Goal: Information Seeking & Learning: Learn about a topic

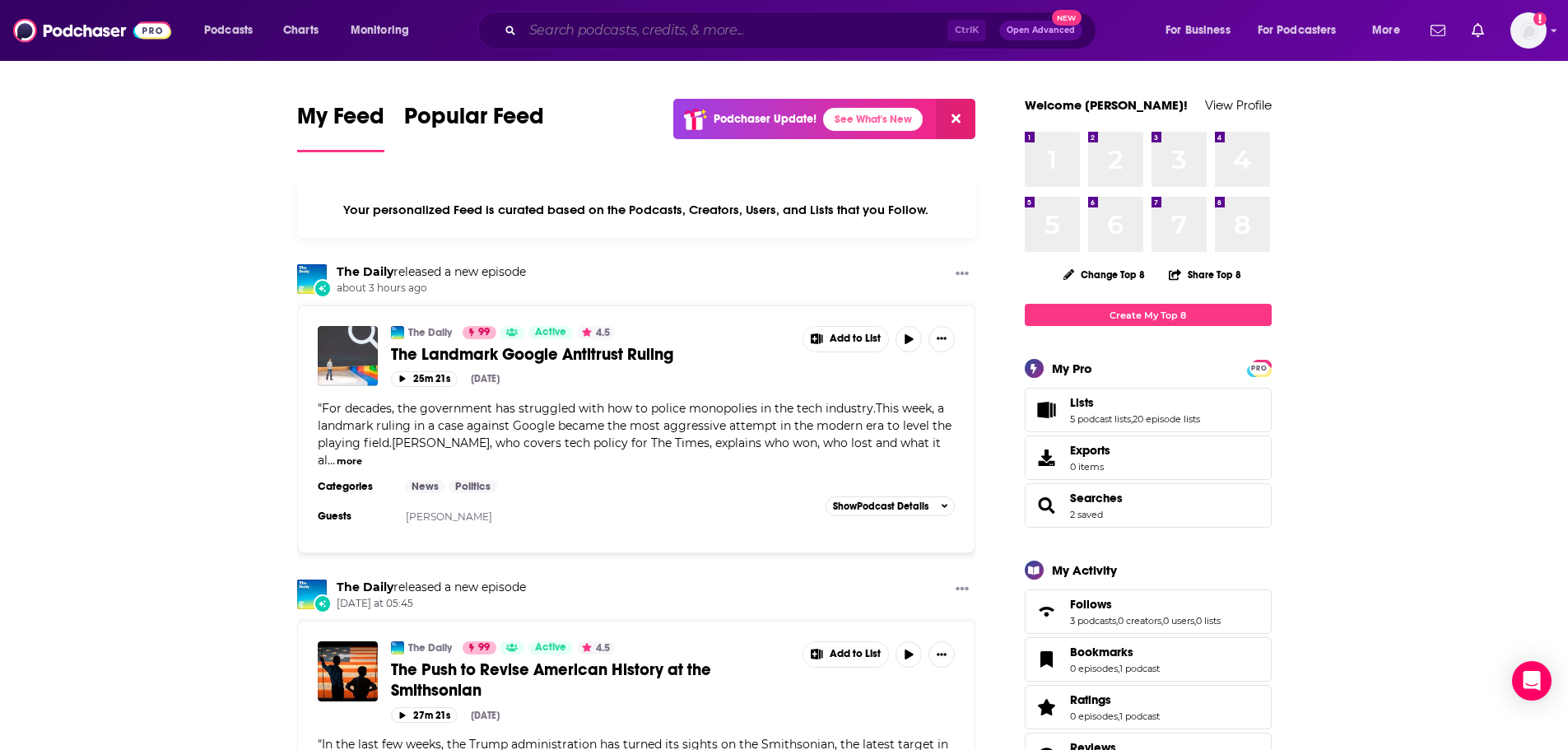
click at [544, 28] on input "Search podcasts, credits, & more..." at bounding box center [735, 30] width 425 height 26
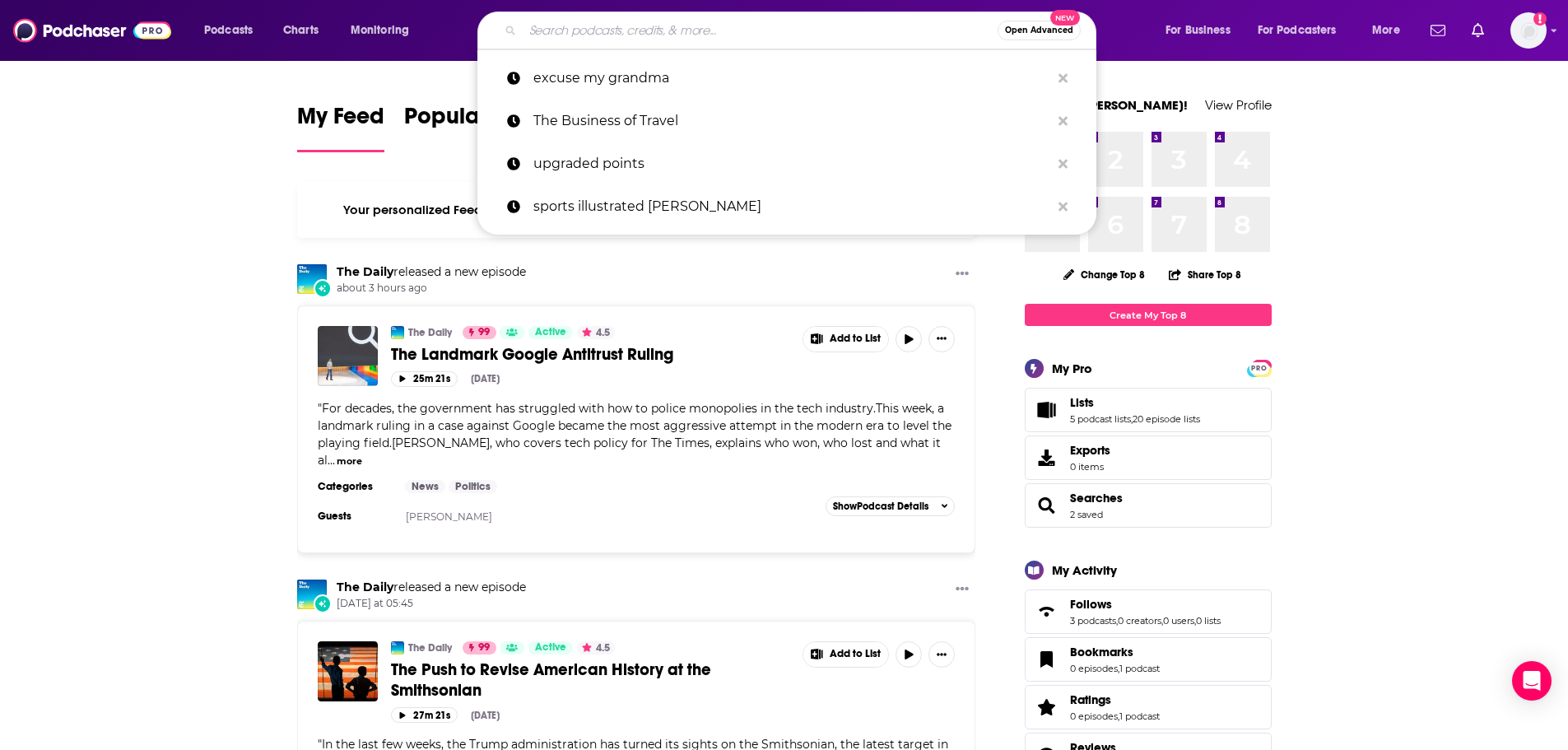
paste input "The Athlete Effect"
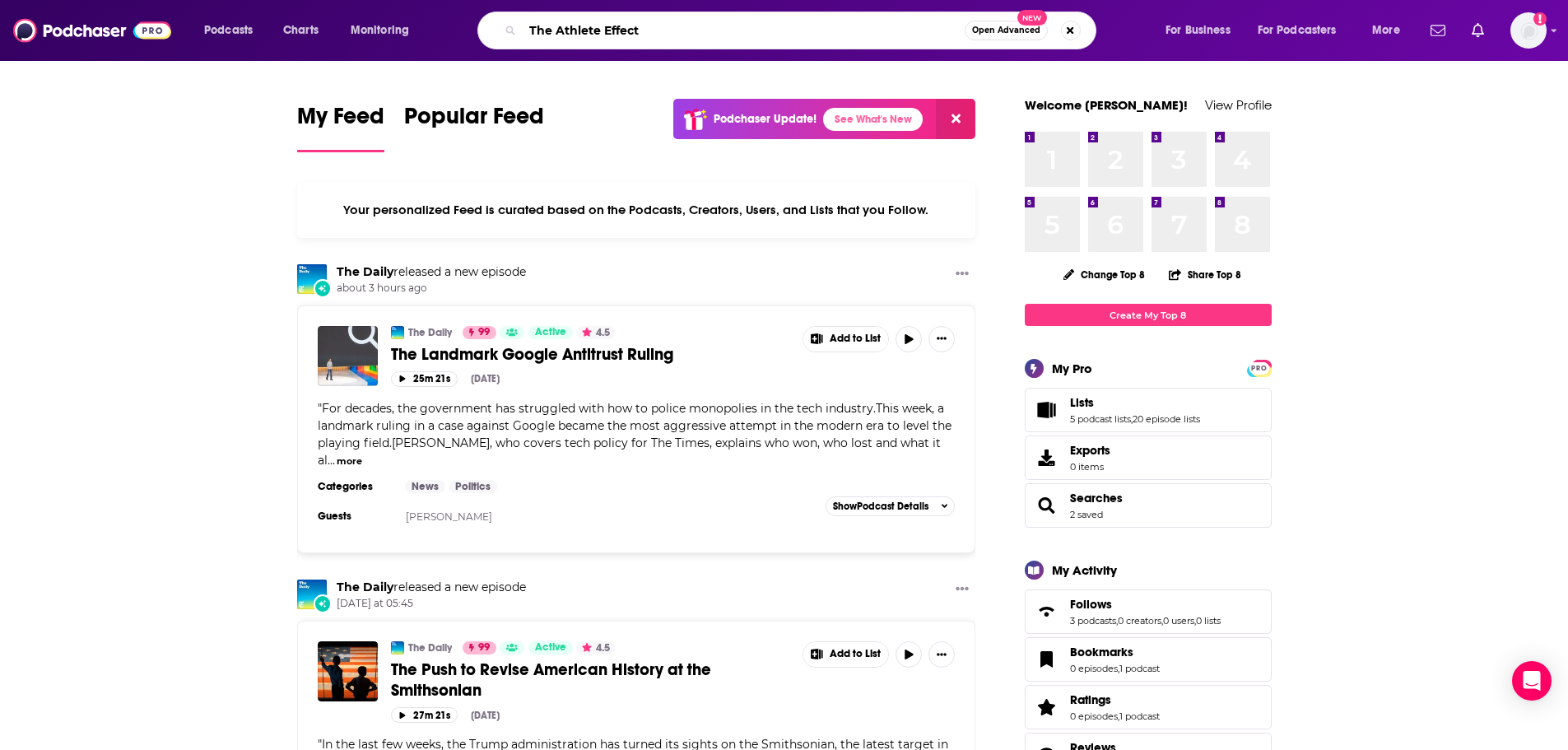
type input "The Athlete Effect"
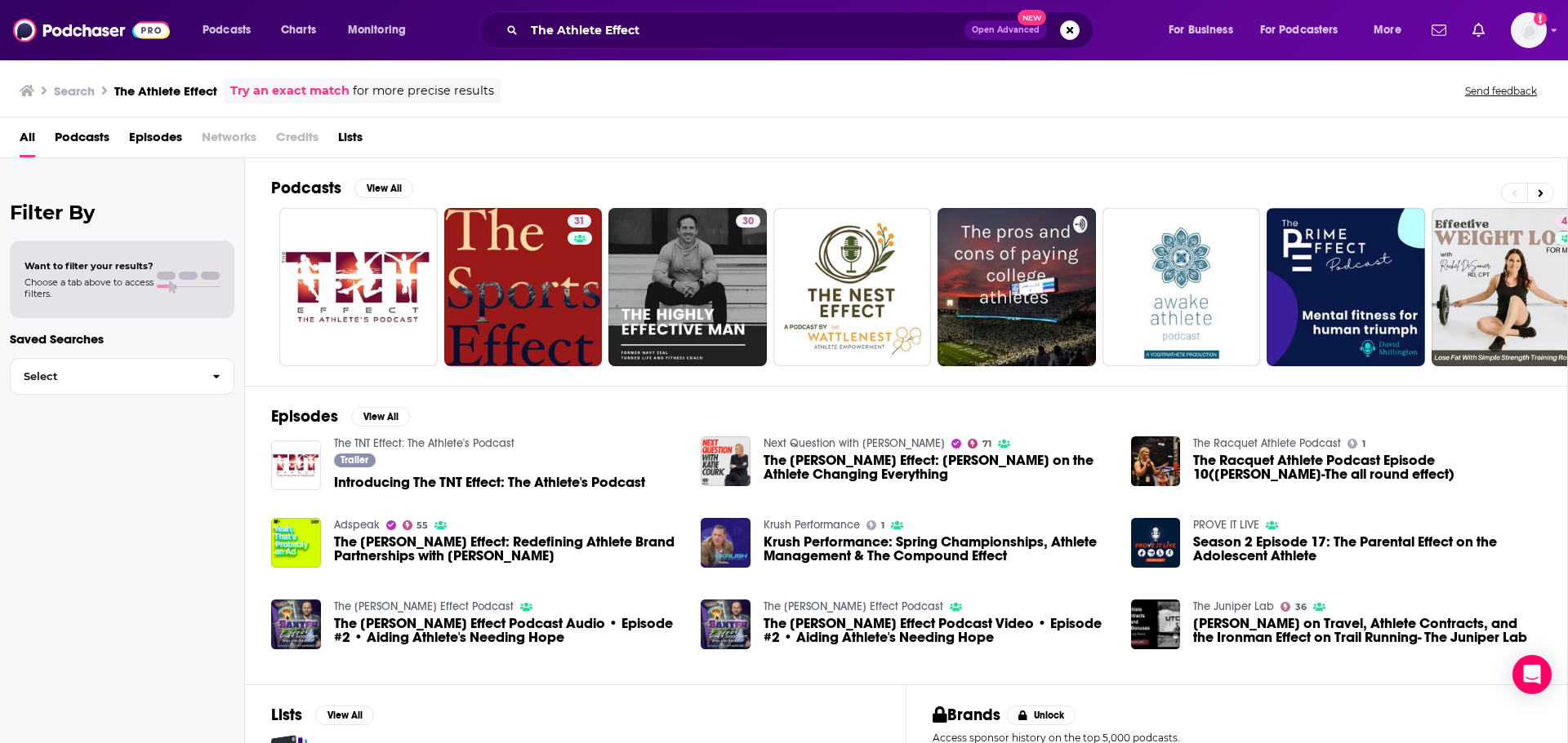
click at [527, 483] on span "Introducing The TNT Effect: The Athlete's Podcast" at bounding box center [490, 482] width 311 height 13
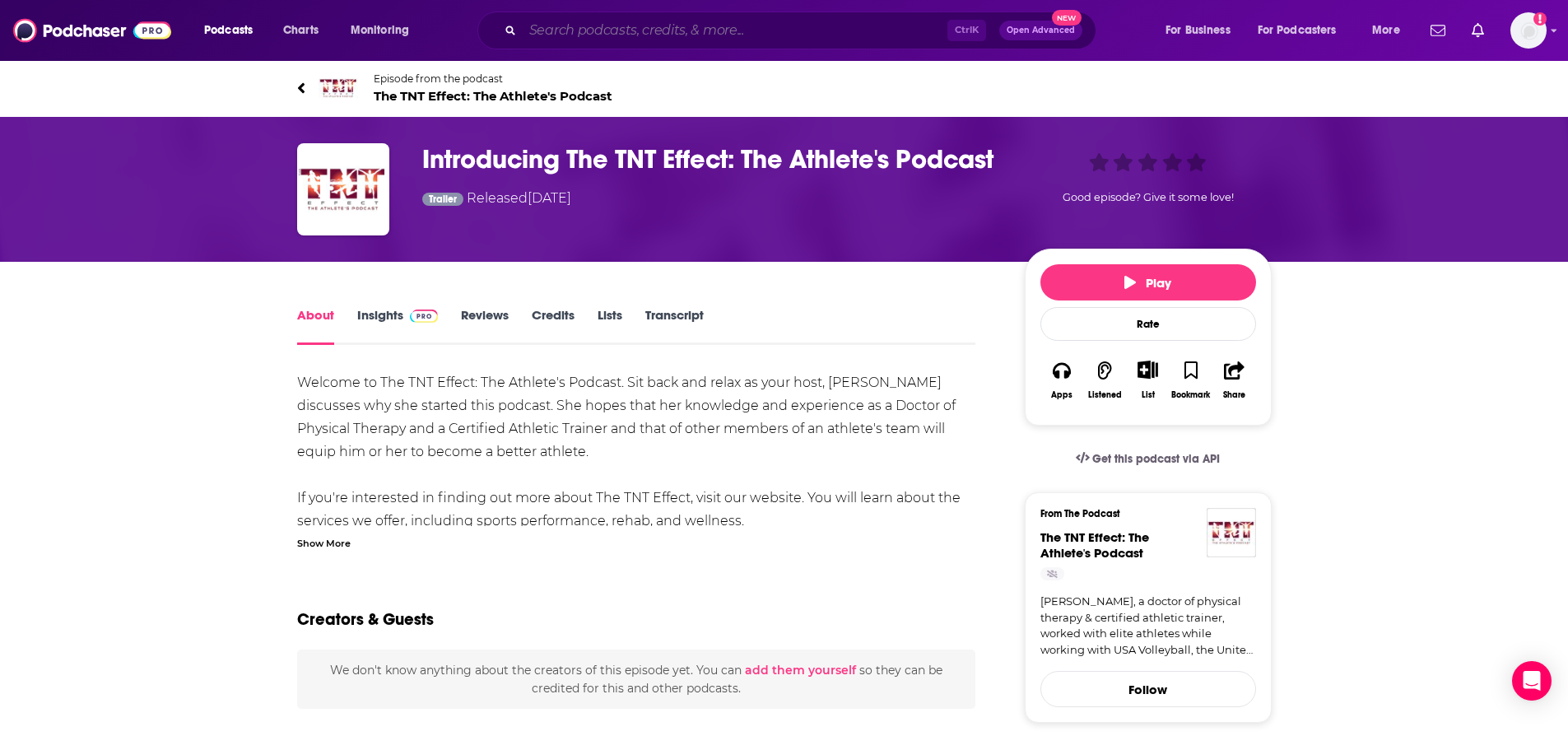
click at [705, 22] on input "Search podcasts, credits, & more..." at bounding box center [735, 30] width 425 height 26
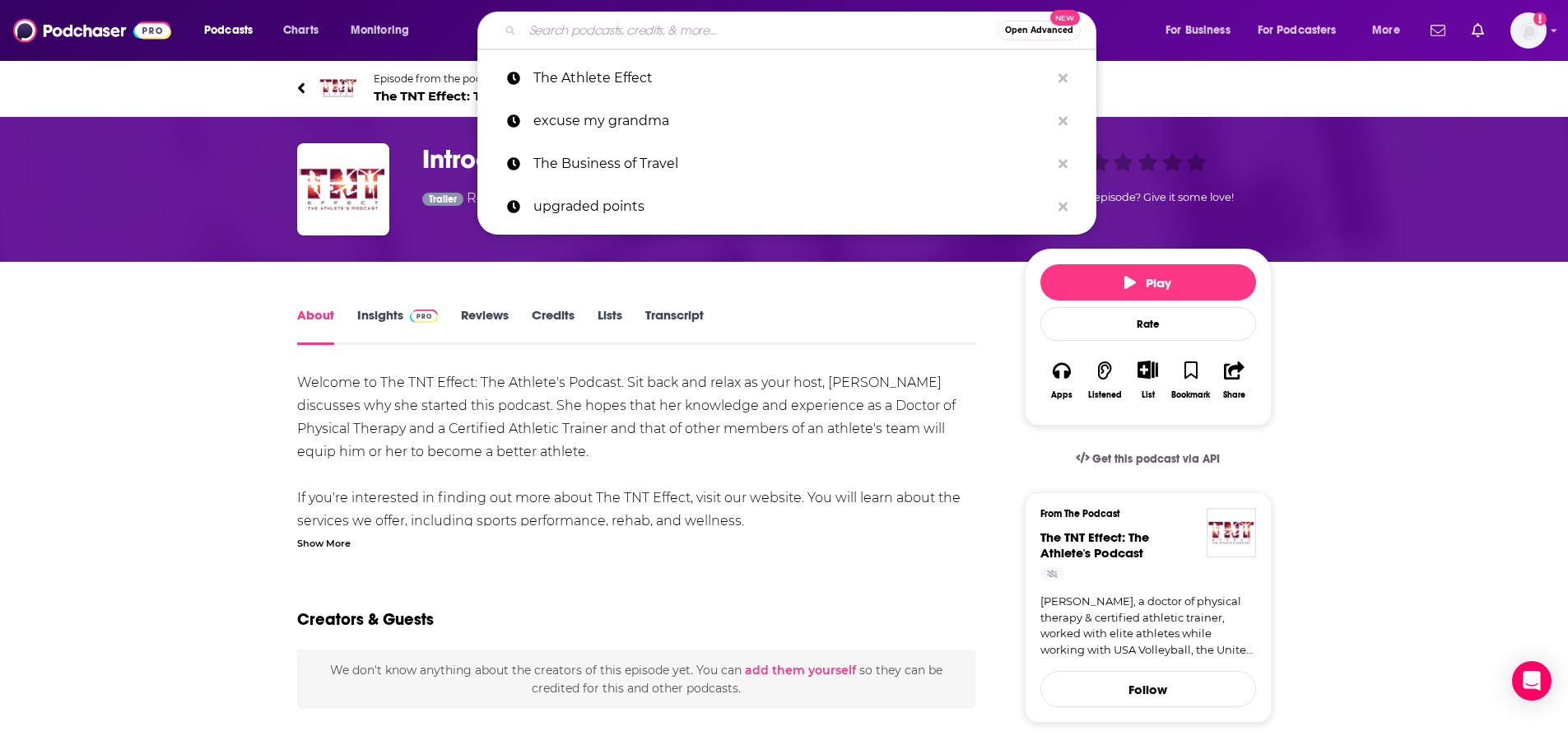
paste input "She Got Game"
type input "She Got Game"
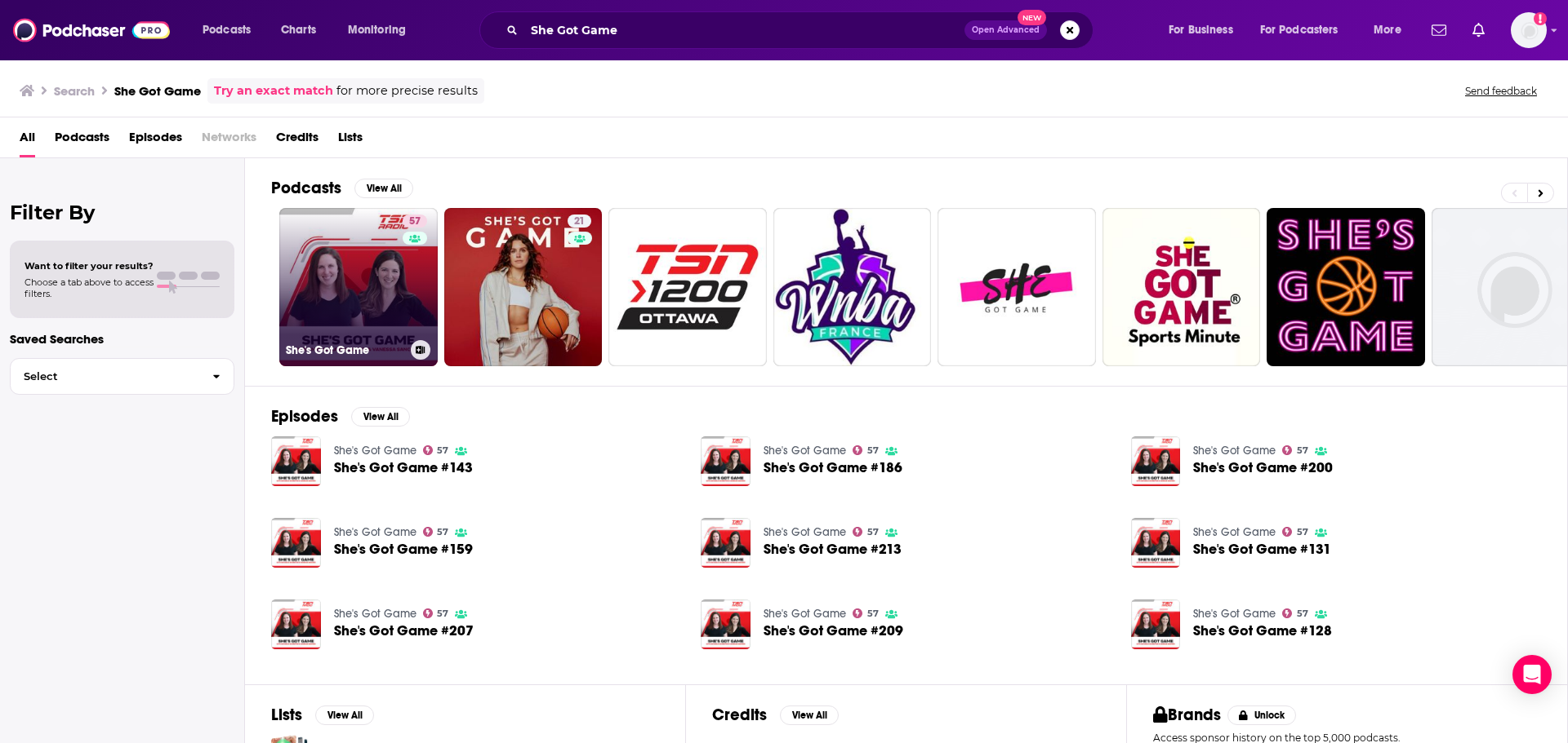
click at [356, 271] on link "57 She's Got Game" at bounding box center [358, 287] width 158 height 158
